Goal: Task Accomplishment & Management: Complete application form

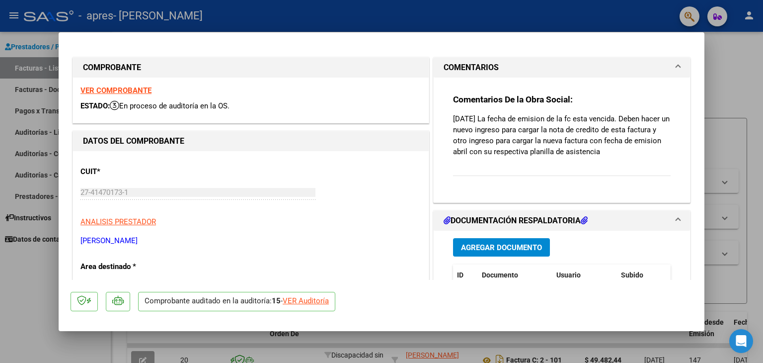
click at [743, 70] on div at bounding box center [381, 181] width 763 height 363
type input "$ 0,00"
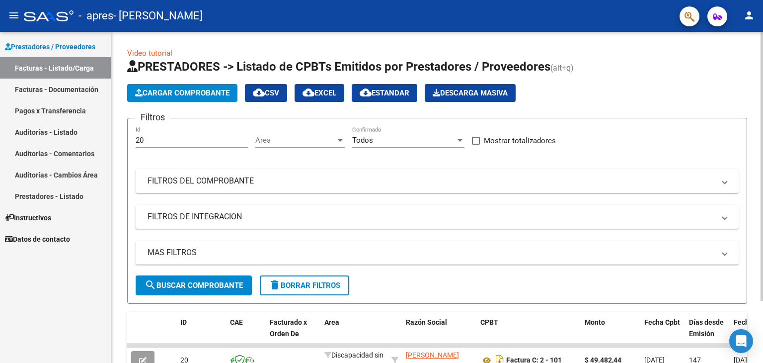
click at [158, 93] on span "Cargar Comprobante" at bounding box center [182, 92] width 94 height 9
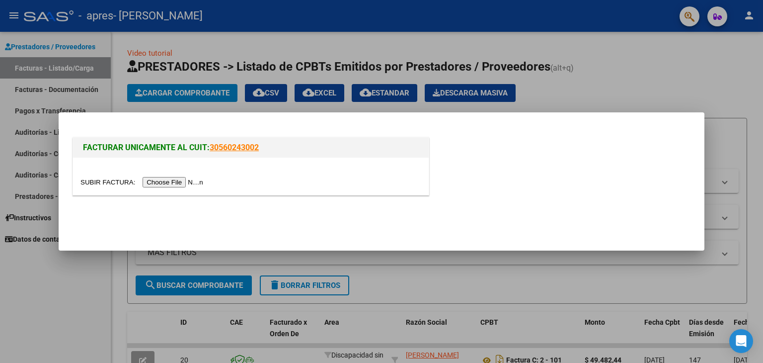
click at [166, 185] on input "file" at bounding box center [144, 182] width 126 height 10
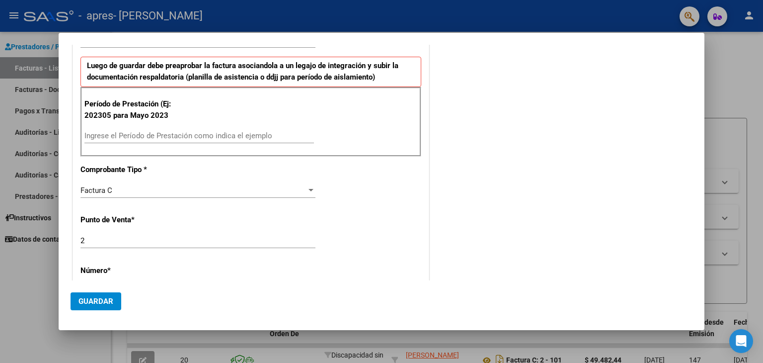
scroll to position [248, 0]
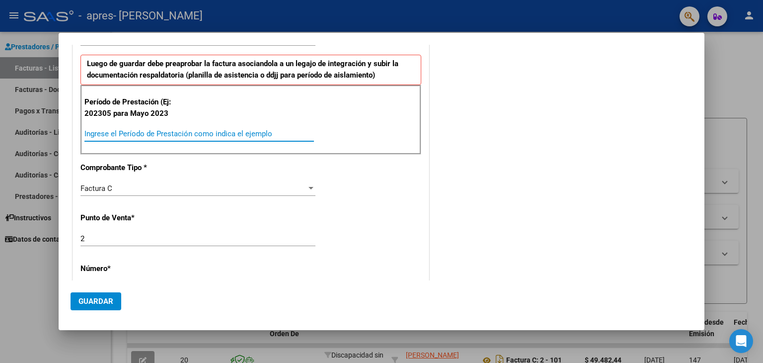
click at [203, 134] on input "Ingrese el Período de Prestación como indica el ejemplo" at bounding box center [199, 133] width 230 height 9
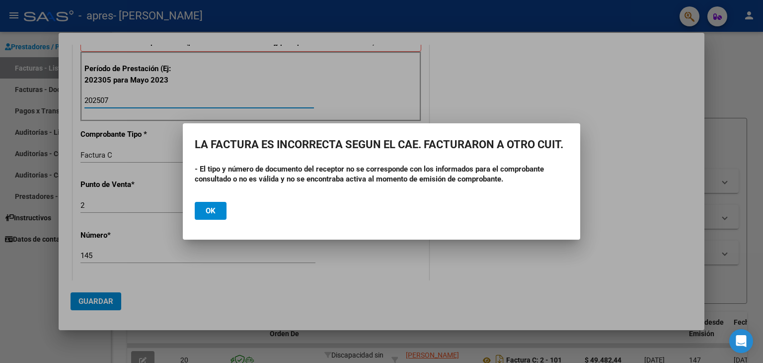
scroll to position [298, 0]
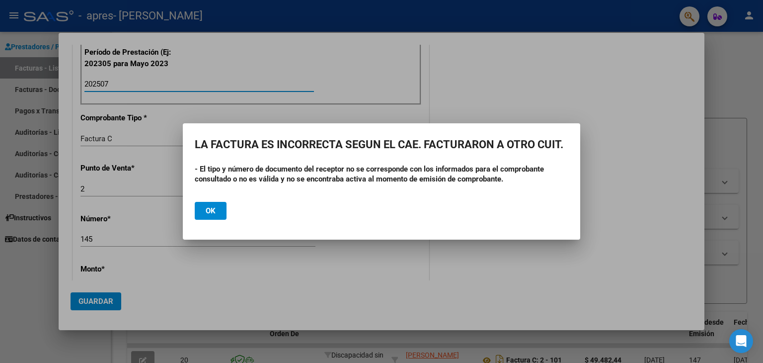
type input "202507"
click at [211, 215] on button "Ok" at bounding box center [211, 211] width 32 height 18
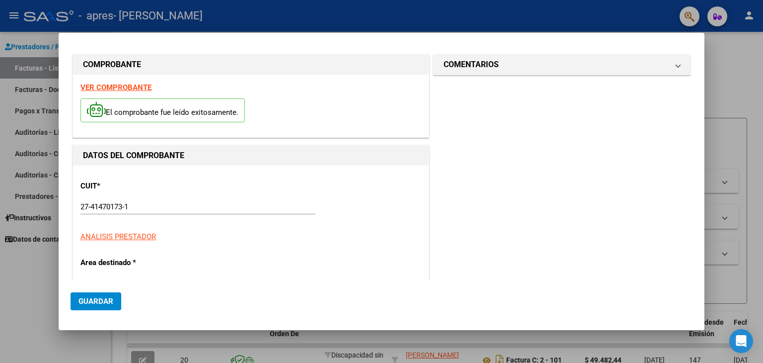
scroll to position [0, 0]
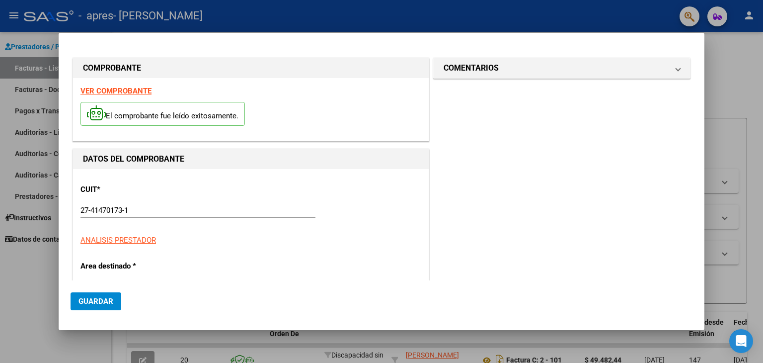
click at [123, 88] on strong "VER COMPROBANTE" at bounding box center [116, 90] width 71 height 9
click at [731, 54] on div at bounding box center [381, 181] width 763 height 363
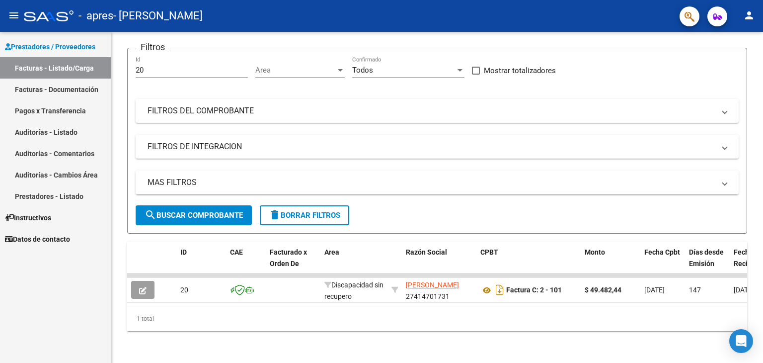
click at [62, 68] on link "Facturas - Listado/Carga" at bounding box center [55, 67] width 111 height 21
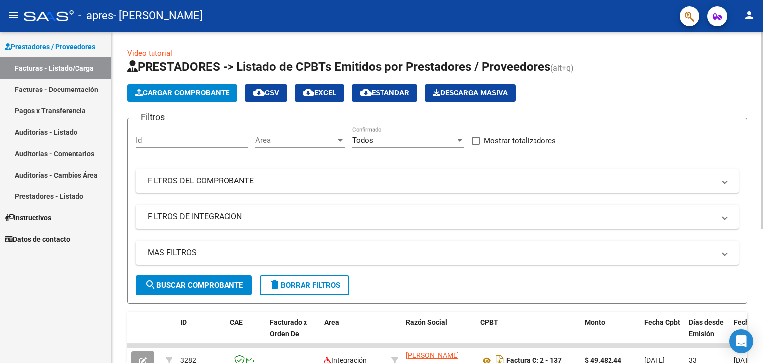
click at [185, 98] on button "Cargar Comprobante" at bounding box center [182, 93] width 110 height 18
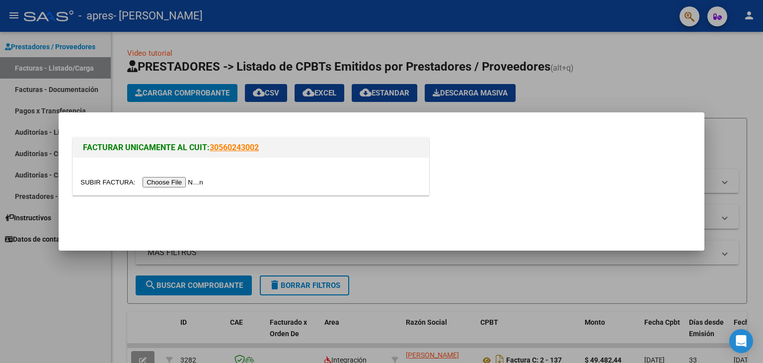
click at [153, 185] on input "file" at bounding box center [144, 182] width 126 height 10
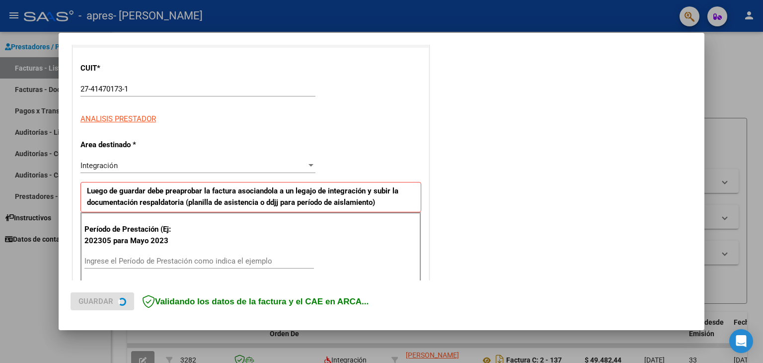
scroll to position [149, 0]
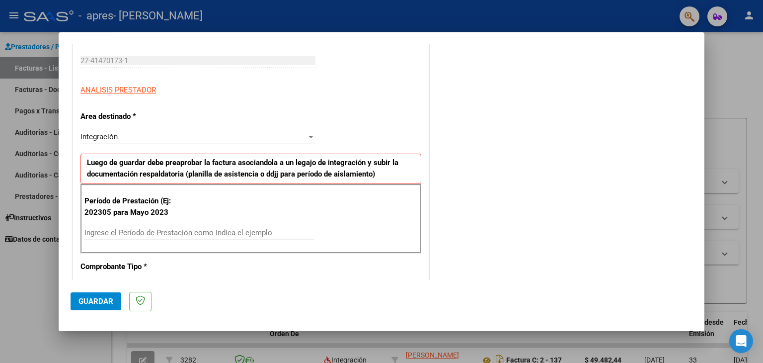
click at [320, 213] on div "Período de Prestación (Ej: 202305 para Mayo 2023 Ingrese el Período de Prestaci…" at bounding box center [251, 219] width 341 height 70
click at [251, 230] on input "Ingrese el Período de Prestación como indica el ejemplo" at bounding box center [199, 232] width 230 height 9
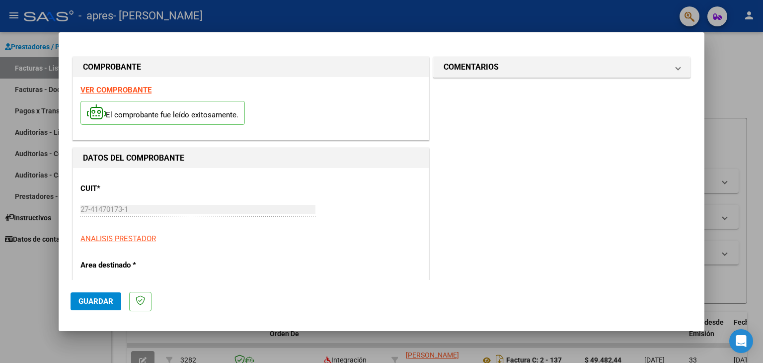
scroll to position [0, 0]
type input "202507"
click at [119, 86] on strong "VER COMPROBANTE" at bounding box center [116, 90] width 71 height 9
click at [95, 295] on button "Guardar" at bounding box center [96, 301] width 51 height 18
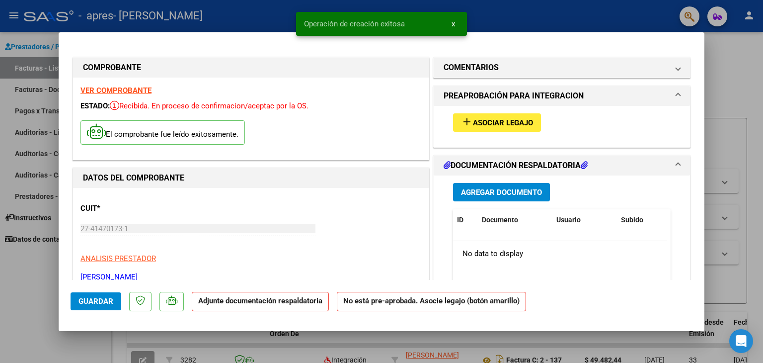
click at [493, 129] on button "add Asociar Legajo" at bounding box center [497, 122] width 88 height 18
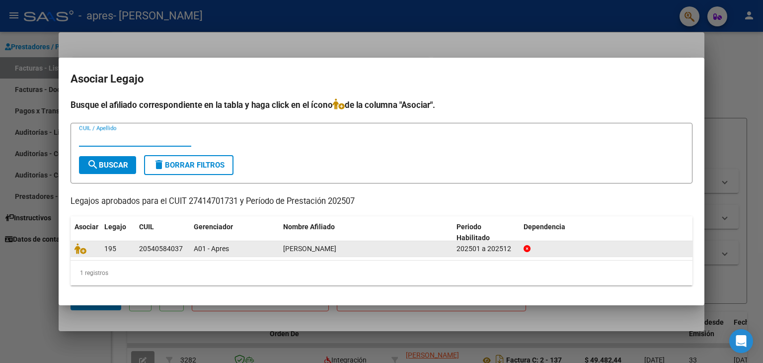
click at [135, 250] on datatable-body-cell "195" at bounding box center [117, 248] width 35 height 15
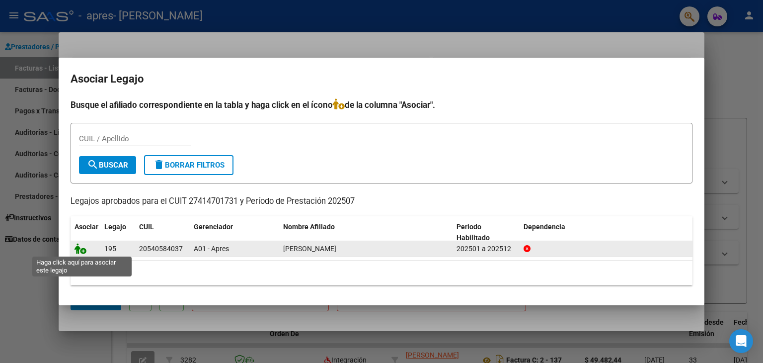
click at [81, 251] on icon at bounding box center [81, 248] width 12 height 11
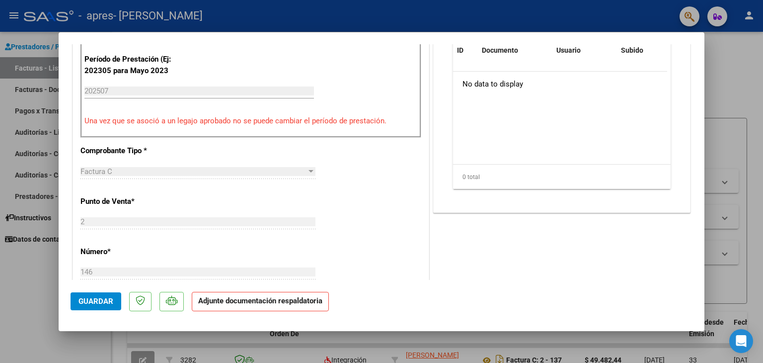
scroll to position [149, 0]
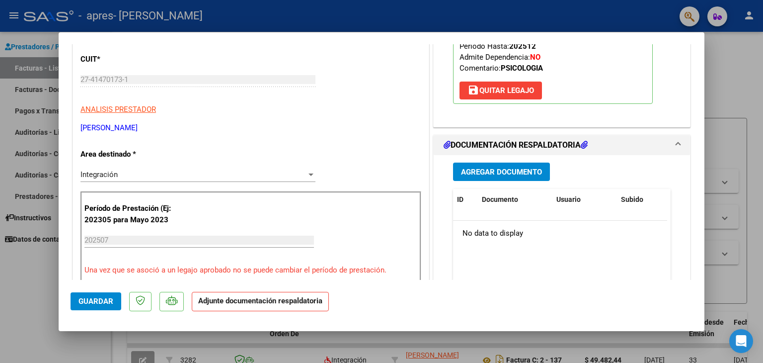
click at [519, 172] on span "Agregar Documento" at bounding box center [501, 171] width 81 height 9
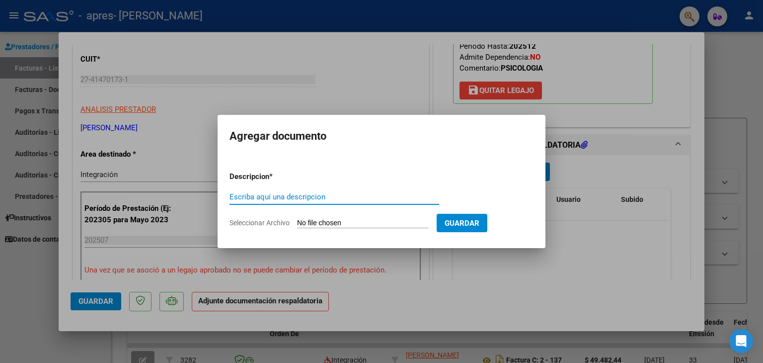
click at [320, 195] on input "Escriba aquí una descripcion" at bounding box center [335, 196] width 210 height 9
type input "Planilla de asistencia, Psicologia, [PERSON_NAME]"
click at [266, 223] on span "Seleccionar Archivo" at bounding box center [260, 223] width 60 height 8
click at [297, 223] on input "Seleccionar Archivo" at bounding box center [363, 223] width 132 height 9
type input "C:\fakepath\Planilla de asistencia Psicologia, [DATE] - [PERSON_NAME].pdf"
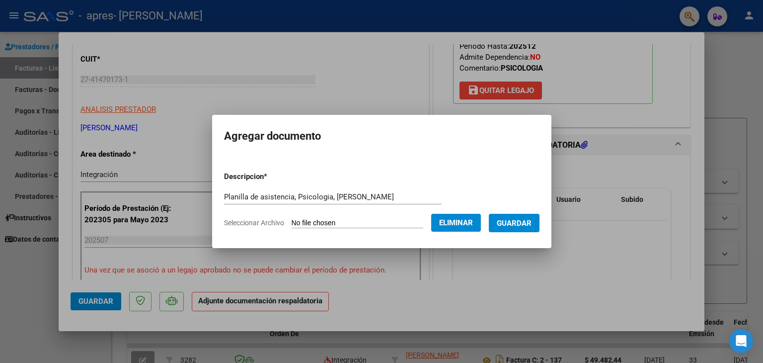
click at [532, 222] on span "Guardar" at bounding box center [514, 223] width 35 height 9
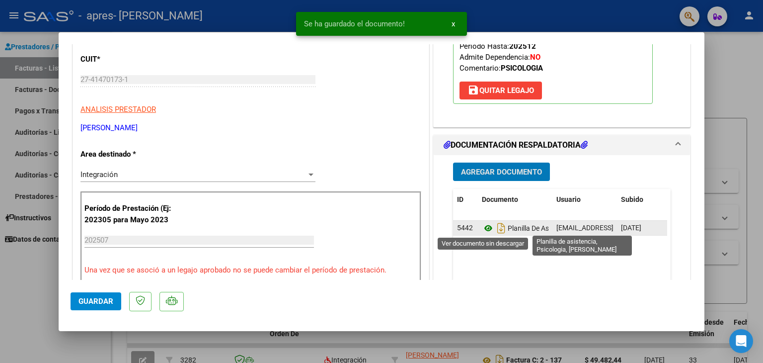
click at [487, 228] on icon at bounding box center [488, 228] width 13 height 12
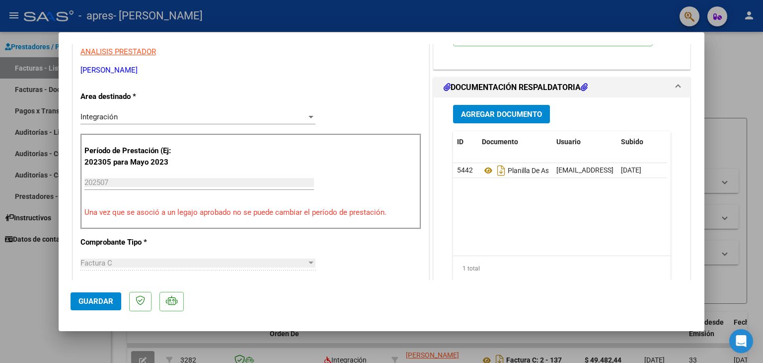
scroll to position [205, 0]
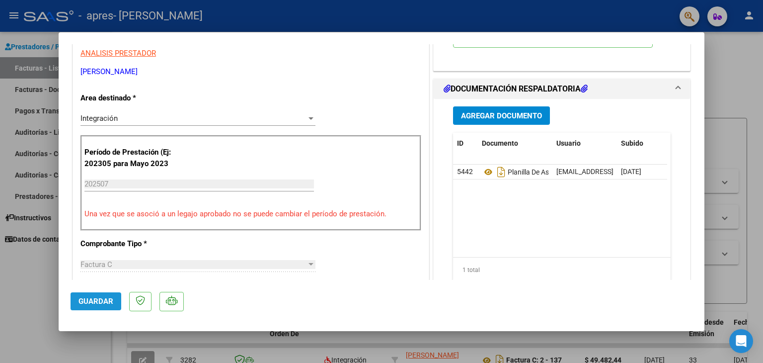
click at [81, 297] on span "Guardar" at bounding box center [96, 301] width 35 height 9
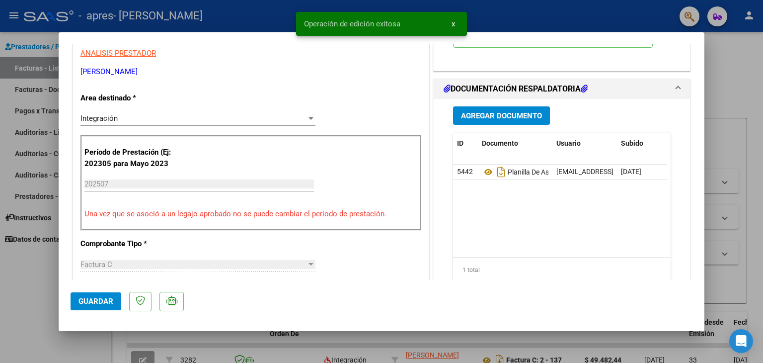
click at [101, 305] on span "Guardar" at bounding box center [96, 301] width 35 height 9
click at [741, 133] on div at bounding box center [381, 181] width 763 height 363
type input "$ 0,00"
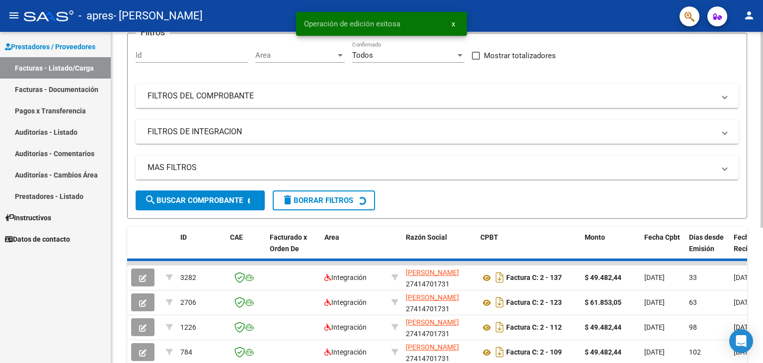
scroll to position [228, 0]
